Goal: Task Accomplishment & Management: Use online tool/utility

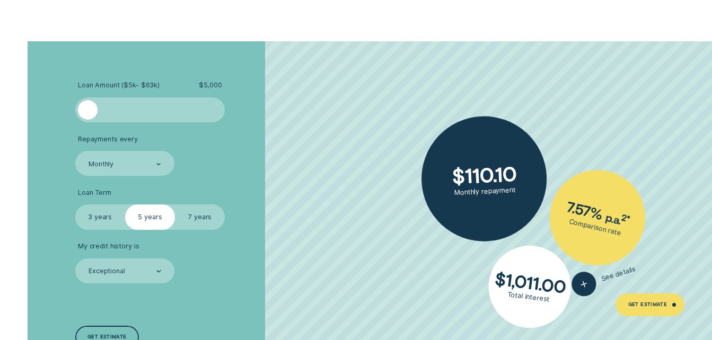
scroll to position [1692, 0]
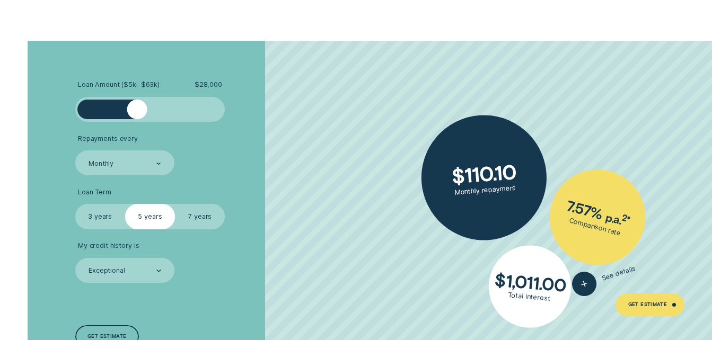
click at [136, 107] on div at bounding box center [149, 110] width 125 height 20
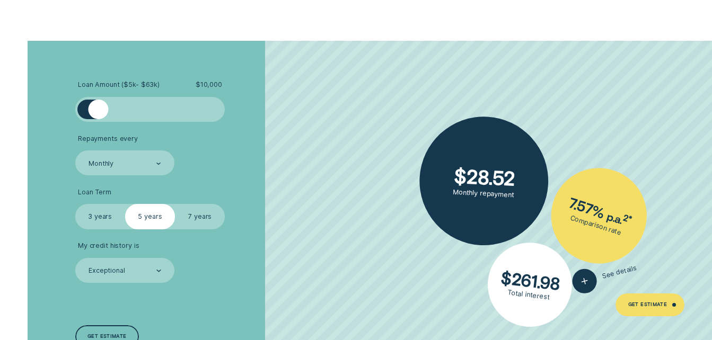
drag, startPoint x: 138, startPoint y: 110, endPoint x: 98, endPoint y: 115, distance: 40.6
click at [98, 115] on div at bounding box center [99, 110] width 20 height 20
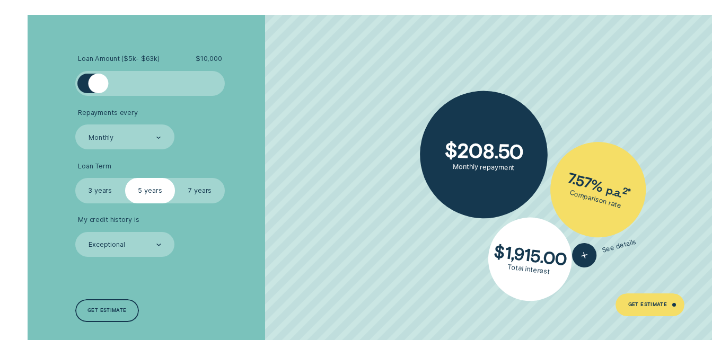
scroll to position [1719, 0]
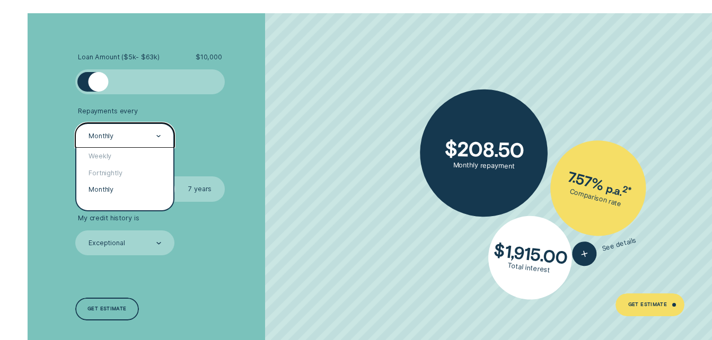
click at [158, 126] on div at bounding box center [158, 136] width 5 height 24
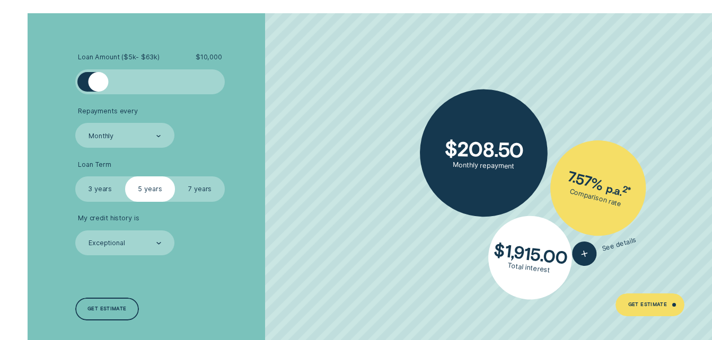
click at [201, 137] on li "Repayments every Monthly" at bounding box center [189, 127] width 229 height 41
click at [198, 189] on label "7 years" at bounding box center [200, 188] width 50 height 25
click at [175, 176] on input "7 years" at bounding box center [175, 176] width 0 height 0
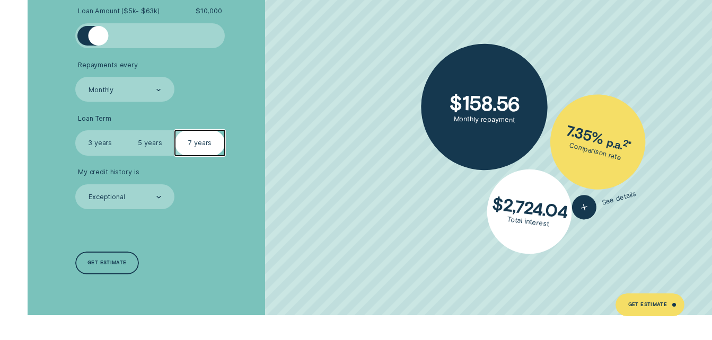
scroll to position [1768, 0]
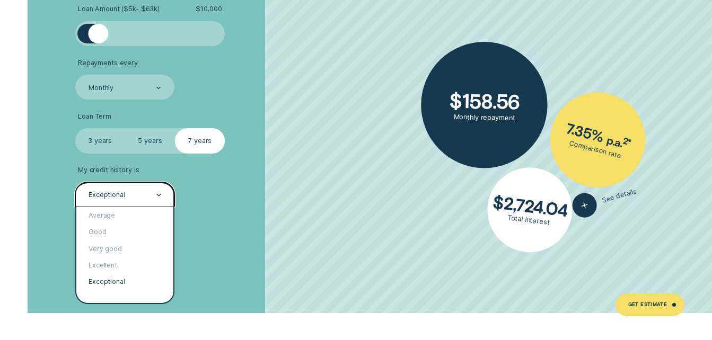
click at [159, 190] on div at bounding box center [158, 195] width 5 height 24
click at [137, 246] on div "Very good" at bounding box center [125, 249] width 98 height 16
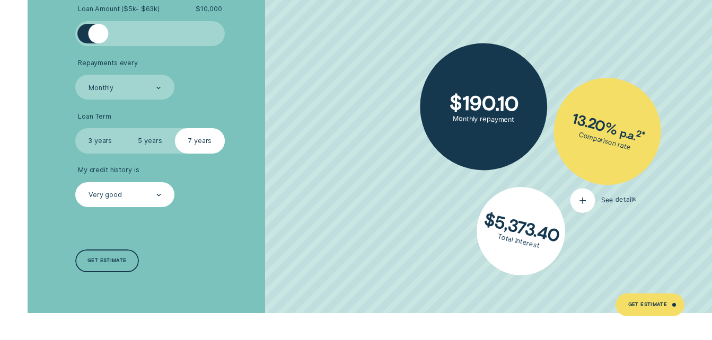
click at [598, 208] on button "See details" at bounding box center [603, 200] width 66 height 27
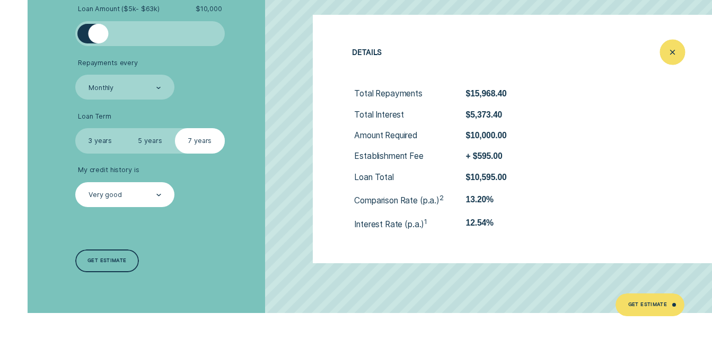
click at [671, 52] on icon "Close loan details" at bounding box center [672, 52] width 13 height 16
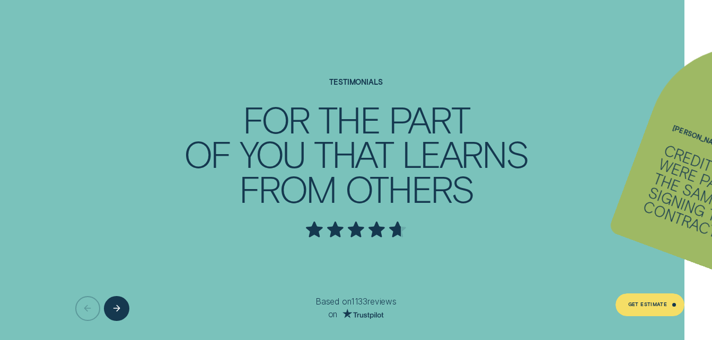
scroll to position [2492, 0]
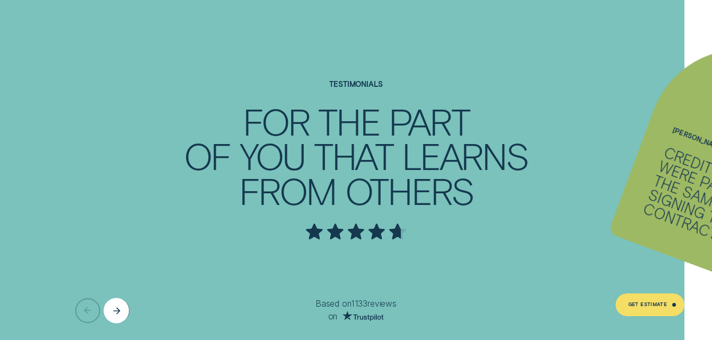
click at [112, 310] on div "Next button" at bounding box center [116, 310] width 25 height 25
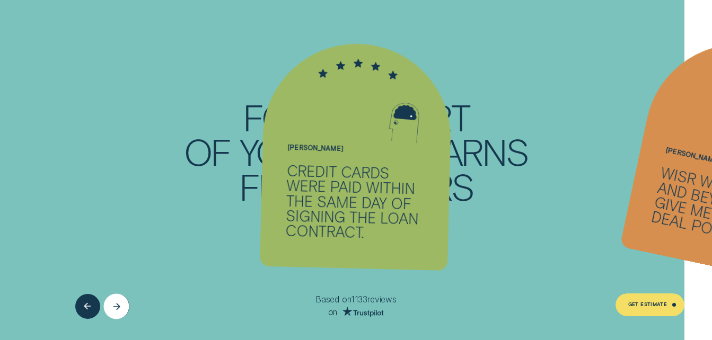
scroll to position [2497, 0]
click at [119, 311] on div "Next button" at bounding box center [116, 305] width 25 height 25
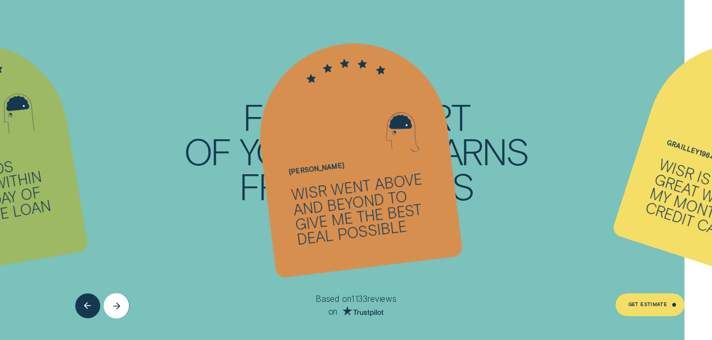
click at [119, 311] on div "Next button" at bounding box center [116, 305] width 25 height 25
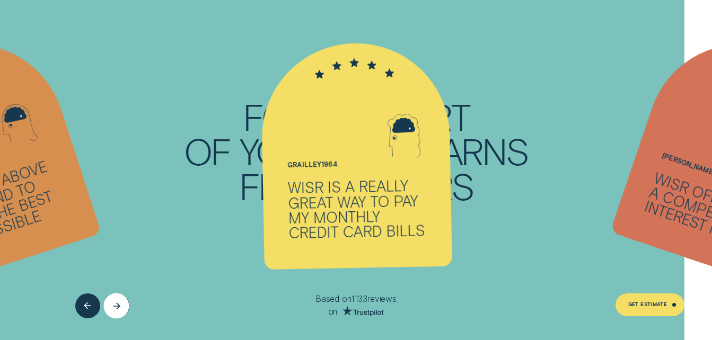
click at [119, 311] on div "Next button" at bounding box center [116, 305] width 25 height 25
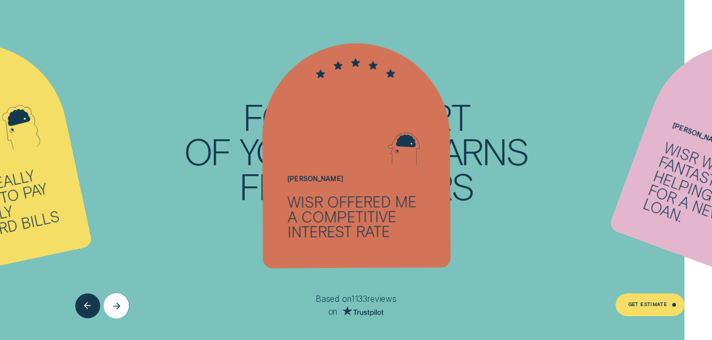
click at [119, 311] on div "Next button" at bounding box center [116, 305] width 25 height 25
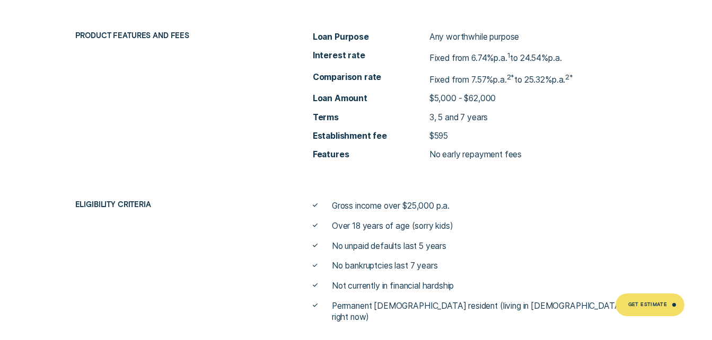
scroll to position [3378, 0]
